Goal: Check status: Check status

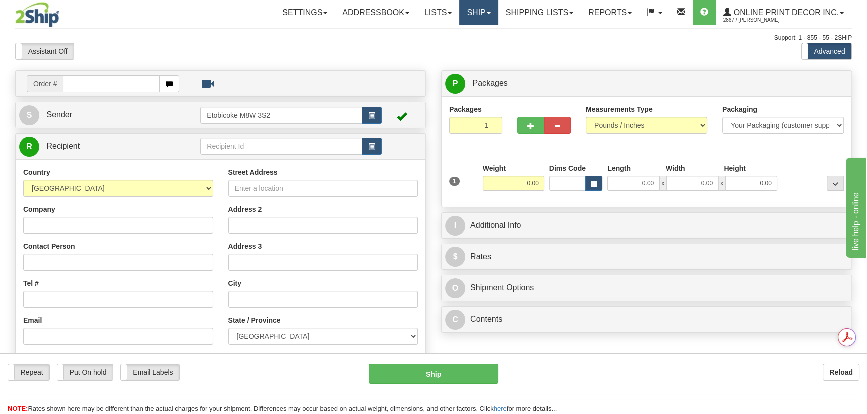
click at [478, 18] on link "Ship" at bounding box center [478, 13] width 39 height 25
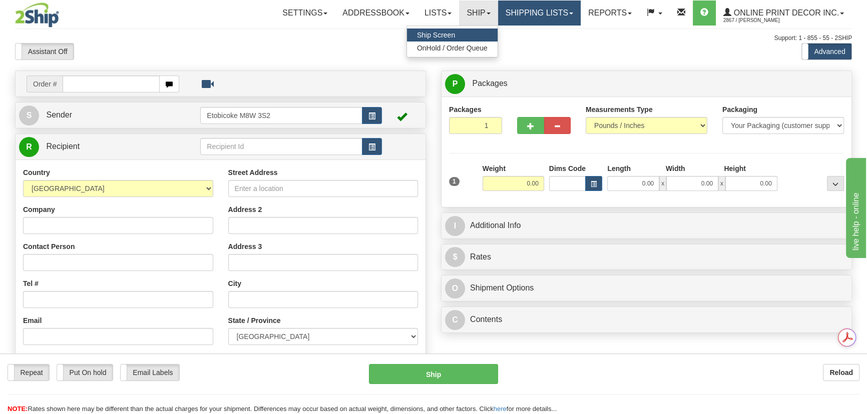
click at [551, 19] on link "Shipping lists" at bounding box center [539, 13] width 83 height 25
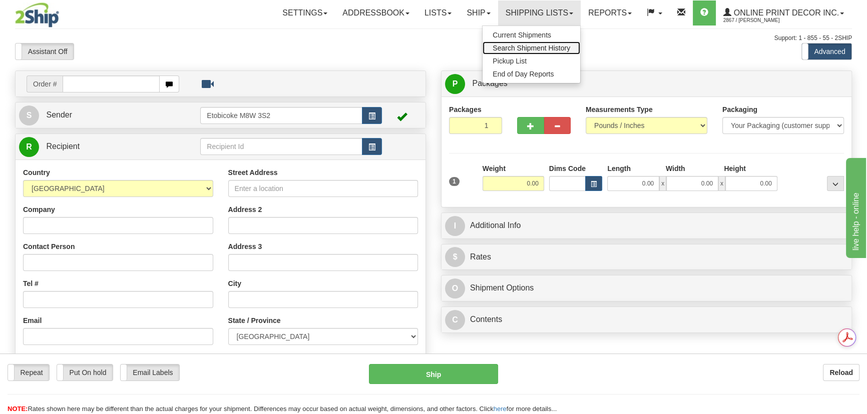
click at [542, 45] on span "Search Shipment History" at bounding box center [532, 48] width 78 height 8
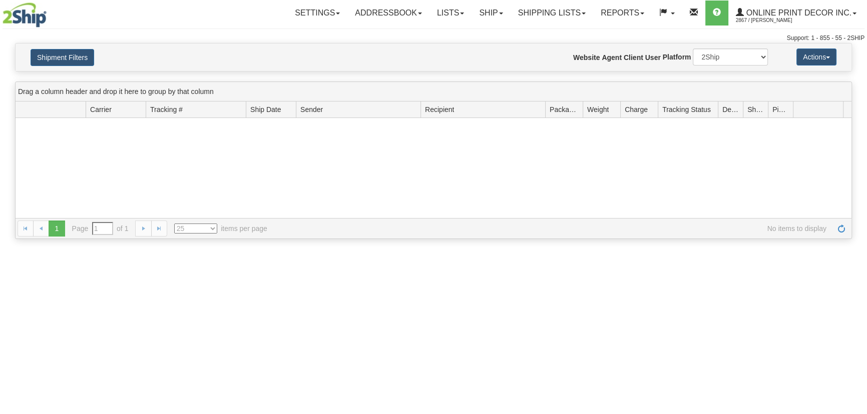
type input "From [DATE] To [DATE]"
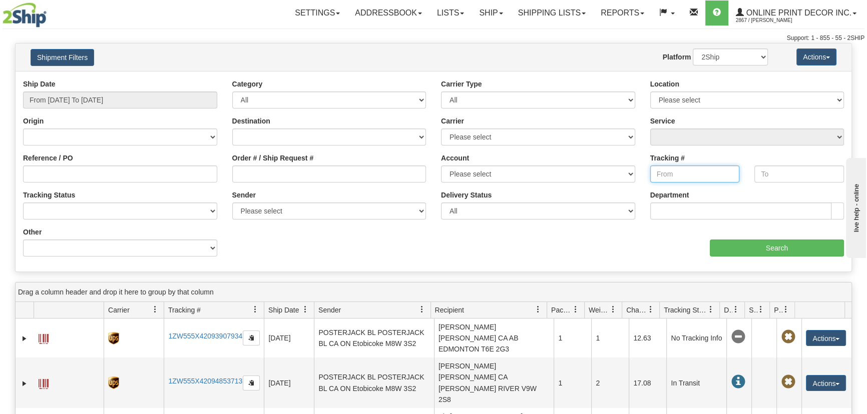
click at [665, 175] on input "Tracking #" at bounding box center [695, 174] width 90 height 17
paste input "520039829848"
type input "520039829848"
click at [130, 101] on input "From [DATE] To [DATE]" at bounding box center [120, 100] width 194 height 17
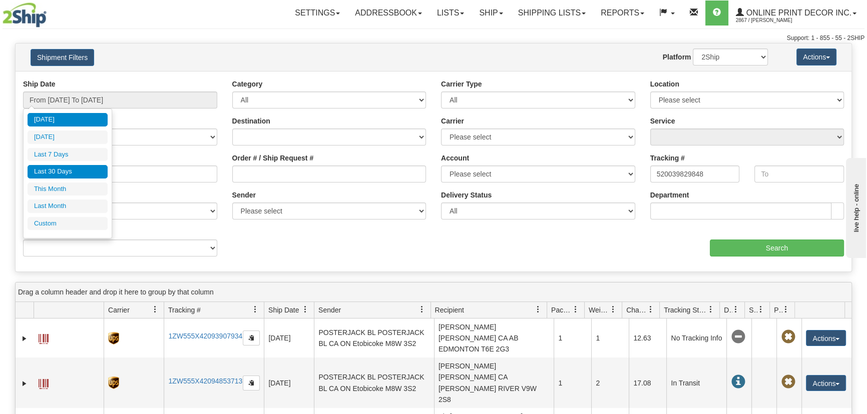
click at [64, 174] on li "Last 30 Days" at bounding box center [68, 172] width 80 height 14
type input "From [DATE] To [DATE]"
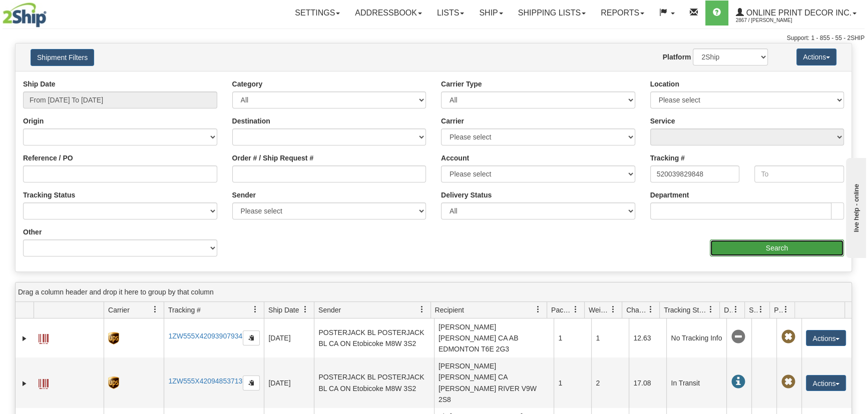
click at [828, 255] on input "Search" at bounding box center [777, 248] width 134 height 17
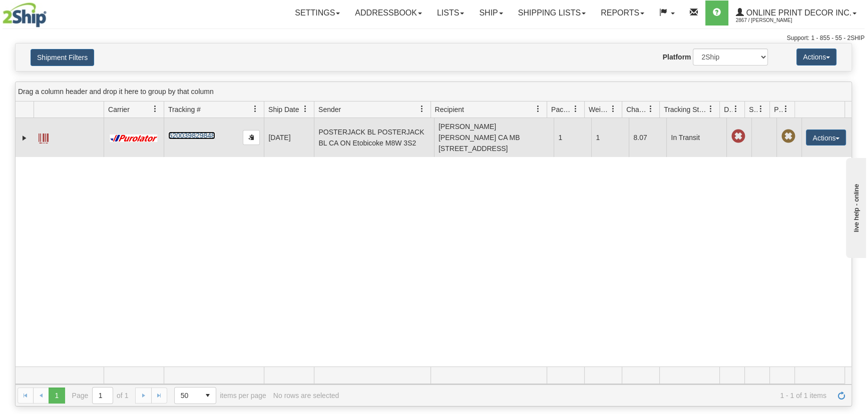
click at [192, 132] on link "520039829848" at bounding box center [191, 136] width 47 height 8
